Goal: Transaction & Acquisition: Purchase product/service

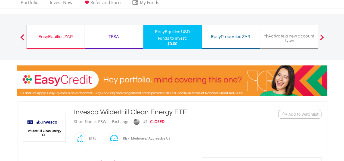
scroll to position [17, 0]
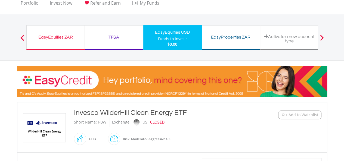
click at [283, 121] on div "﻿ Invesco WilderHill Clean Energy ETF Invesco WilderHill Clean Energy ETF Short…" at bounding box center [172, 127] width 307 height 39
click at [287, 117] on span "+ Add to Watchlist" at bounding box center [302, 114] width 33 height 5
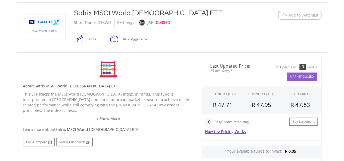
scroll to position [116, 0]
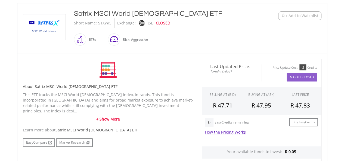
click at [114, 117] on link "+ Show More" at bounding box center [108, 119] width 171 height 5
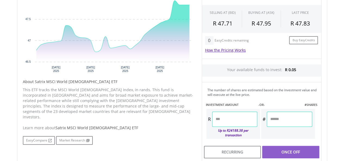
scroll to position [197, 0]
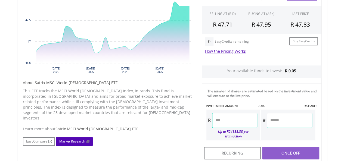
click at [64, 137] on link "Market Research" at bounding box center [74, 141] width 37 height 9
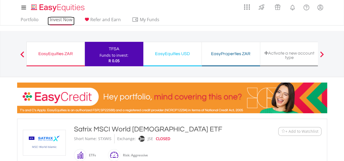
click at [56, 19] on link "Invest Now" at bounding box center [61, 21] width 27 height 8
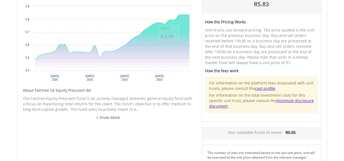
scroll to position [198, 0]
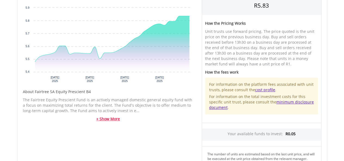
click at [108, 120] on link "+ Show More" at bounding box center [108, 119] width 171 height 5
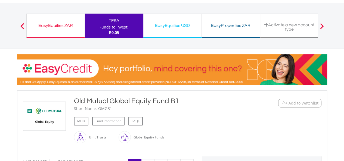
scroll to position [28, 0]
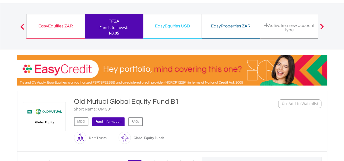
click at [108, 124] on link "Fund Information" at bounding box center [108, 122] width 32 height 9
click at [286, 105] on span "+ Add to Watchlist" at bounding box center [302, 103] width 33 height 5
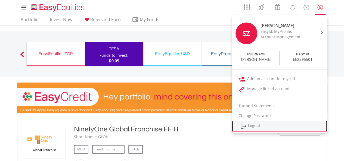
click at [271, 128] on link "Logout" at bounding box center [279, 126] width 95 height 11
